Goal: Task Accomplishment & Management: Manage account settings

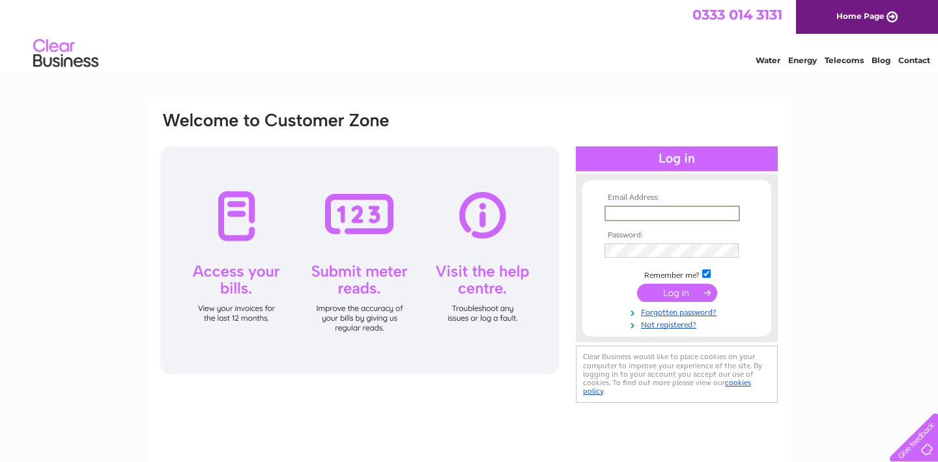
click at [627, 209] on input "text" at bounding box center [671, 214] width 135 height 16
type input "[PERSON_NAME][EMAIL_ADDRESS][DOMAIN_NAME]"
click at [673, 296] on input "submit" at bounding box center [677, 293] width 80 height 18
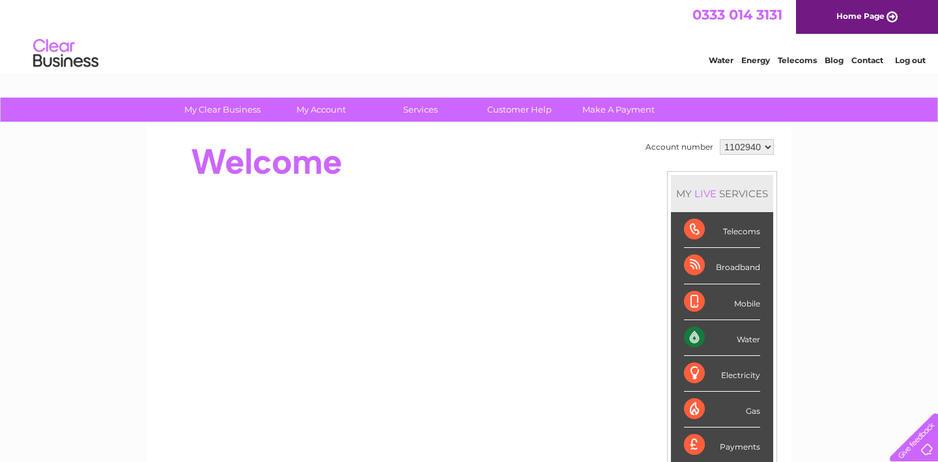
click at [712, 339] on div "Water" at bounding box center [722, 338] width 76 height 36
click at [689, 337] on div "Water" at bounding box center [722, 338] width 76 height 36
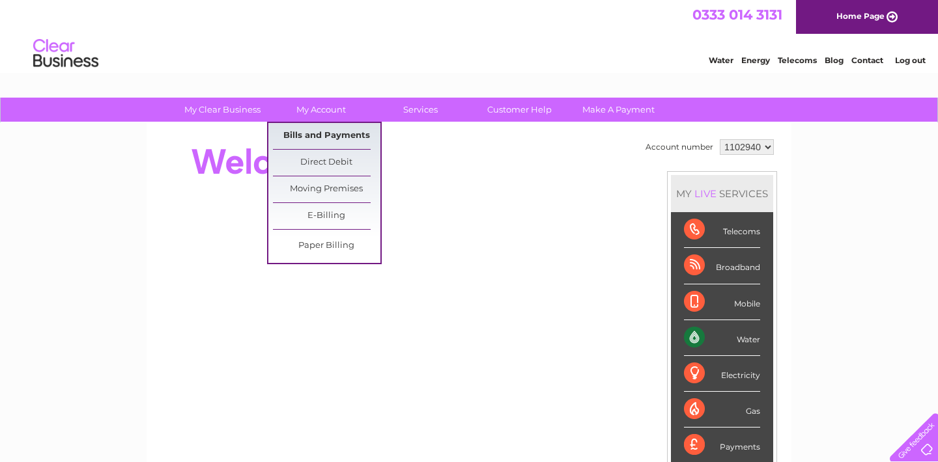
click at [311, 129] on link "Bills and Payments" at bounding box center [326, 136] width 107 height 26
click at [314, 132] on link "Bills and Payments" at bounding box center [326, 136] width 107 height 26
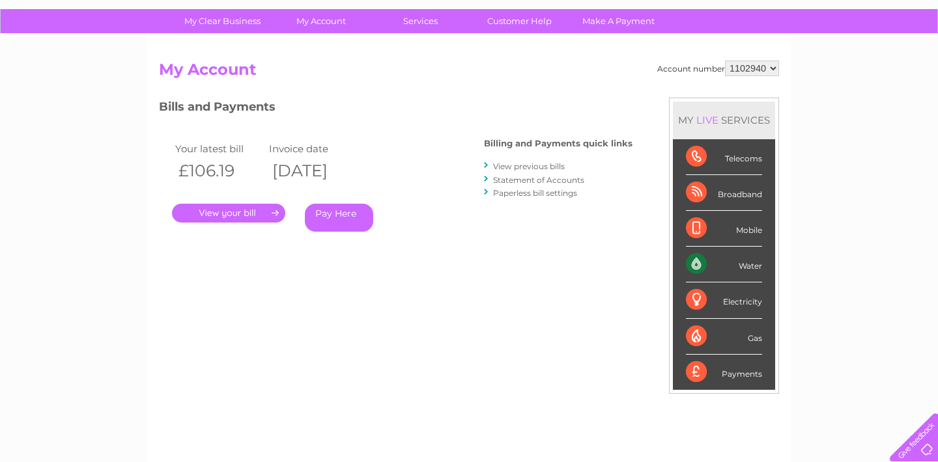
scroll to position [91, 0]
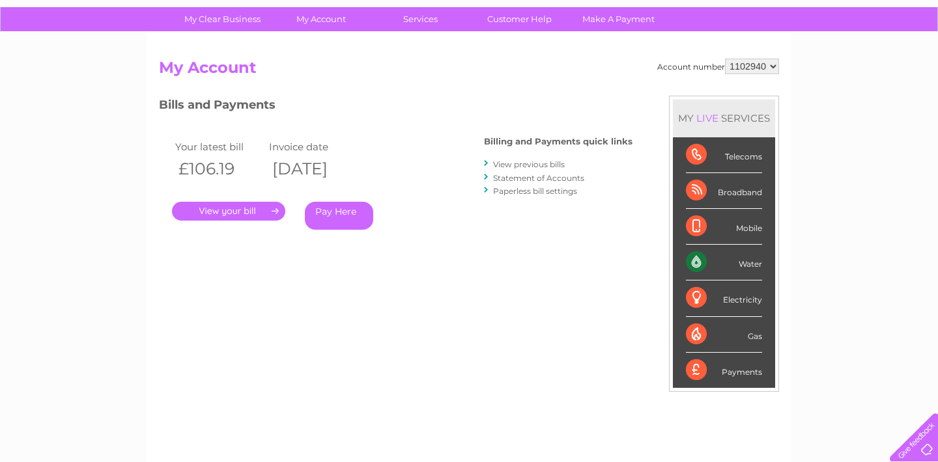
click at [270, 211] on link "." at bounding box center [228, 211] width 113 height 19
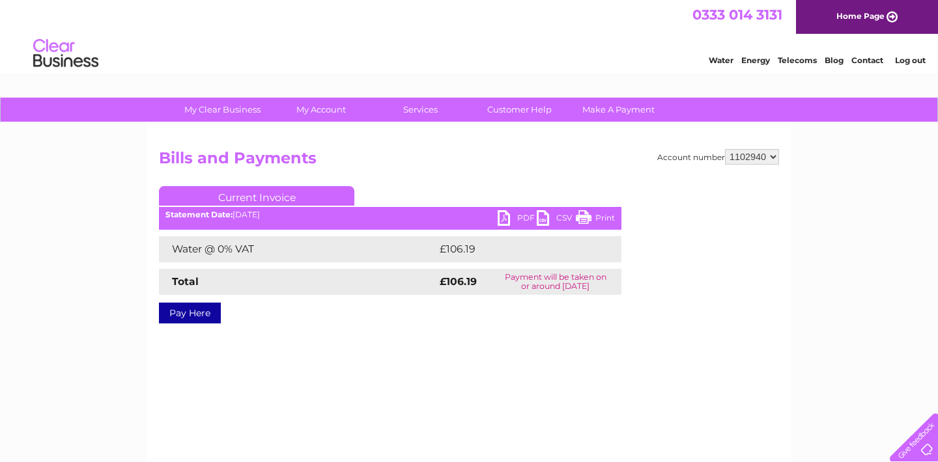
click at [507, 217] on link "PDF" at bounding box center [516, 219] width 39 height 19
